Goal: Task Accomplishment & Management: Complete application form

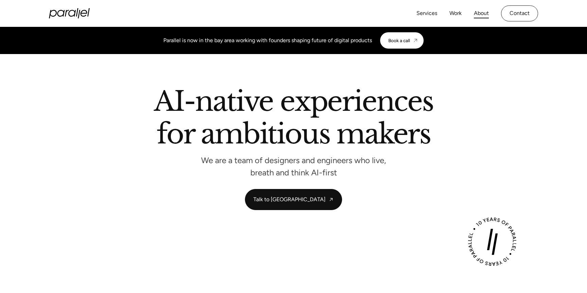
click at [484, 13] on link "About" at bounding box center [481, 13] width 15 height 10
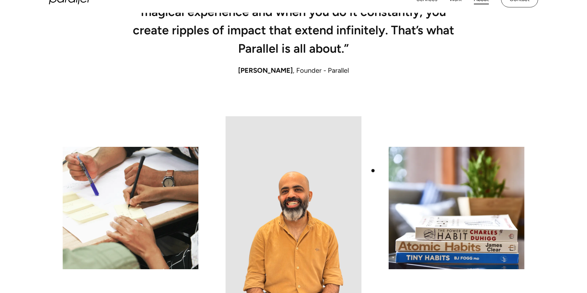
scroll to position [510, 0]
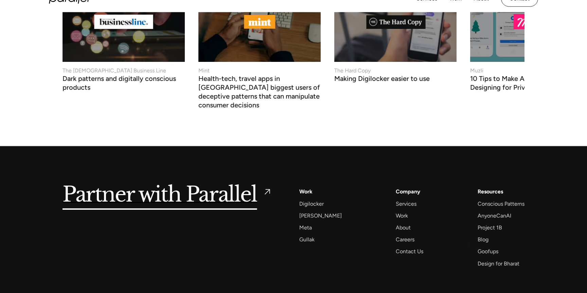
scroll to position [2597, 0]
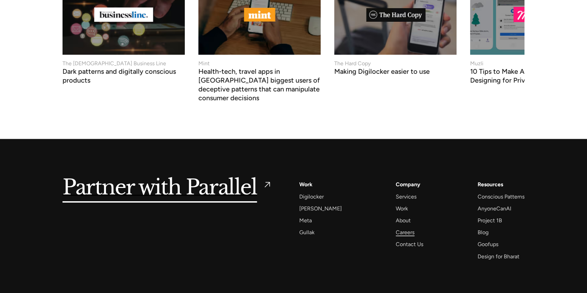
click at [396, 228] on div "Careers" at bounding box center [405, 232] width 19 height 9
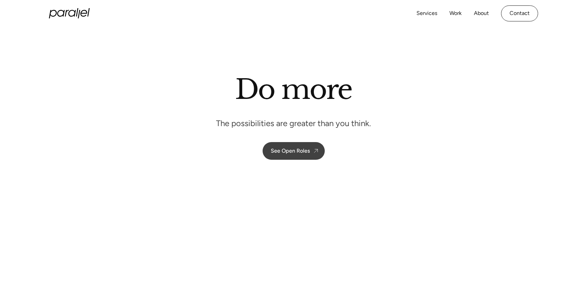
click at [306, 149] on div "See Open Roles" at bounding box center [290, 150] width 39 height 6
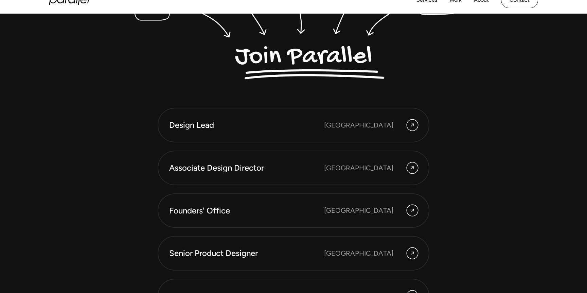
scroll to position [1849, 0]
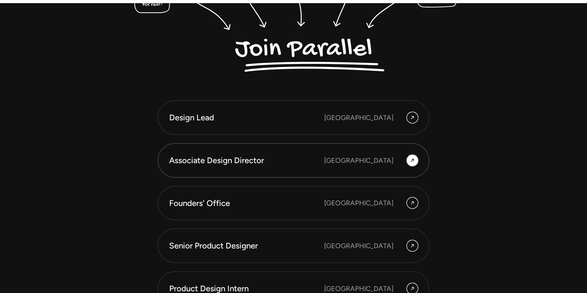
click at [305, 155] on div "Associate Design Director" at bounding box center [246, 161] width 155 height 12
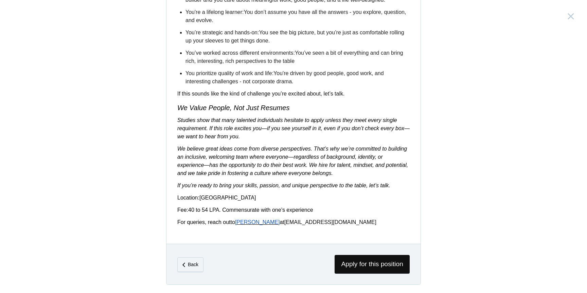
scroll to position [1122, 0]
click at [249, 222] on span "Apoorva" at bounding box center [257, 222] width 45 height 6
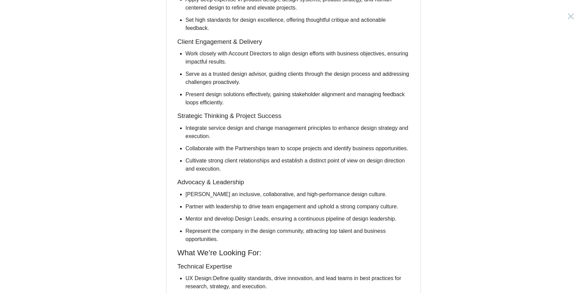
scroll to position [0, 0]
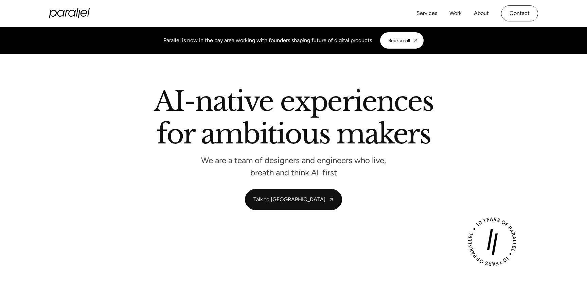
click at [109, 148] on h2 "AI-native experiences for ambitious makers" at bounding box center [293, 119] width 387 height 62
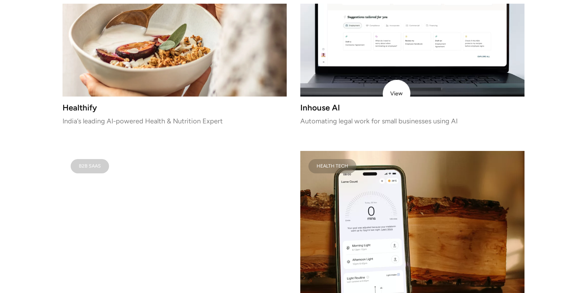
scroll to position [1017, 0]
